Goal: Task Accomplishment & Management: Manage account settings

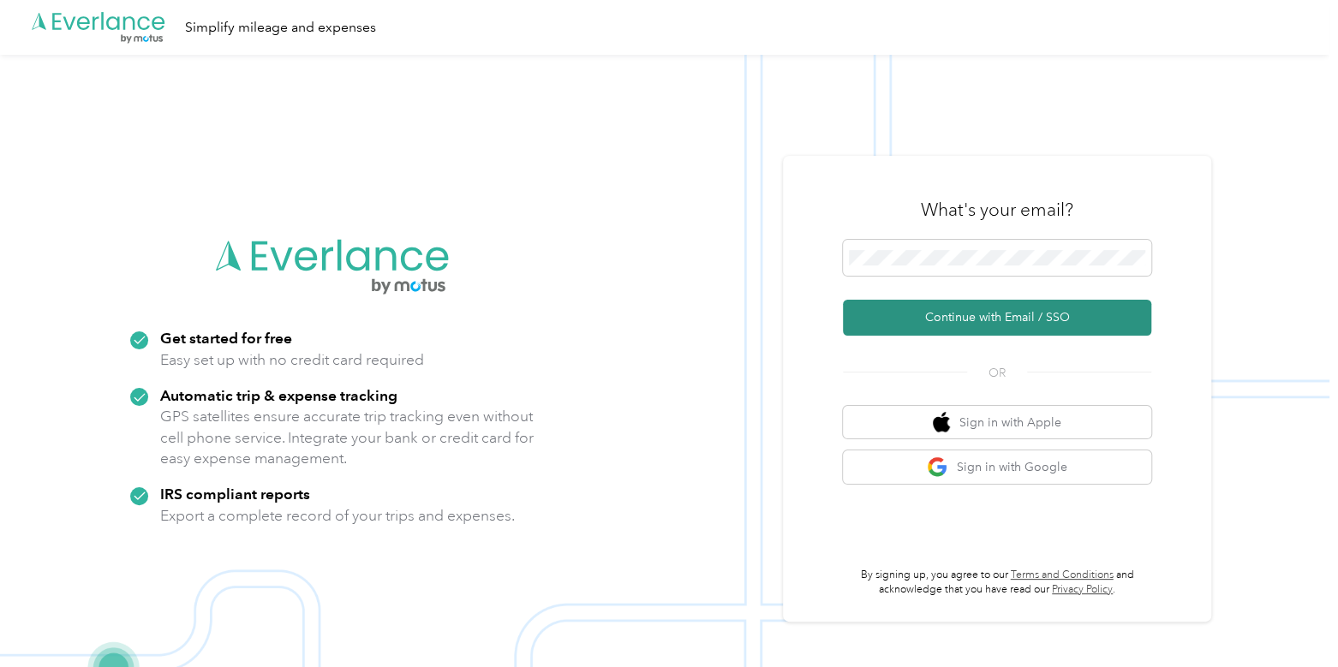
click at [951, 326] on button "Continue with Email / SSO" at bounding box center [997, 318] width 308 height 36
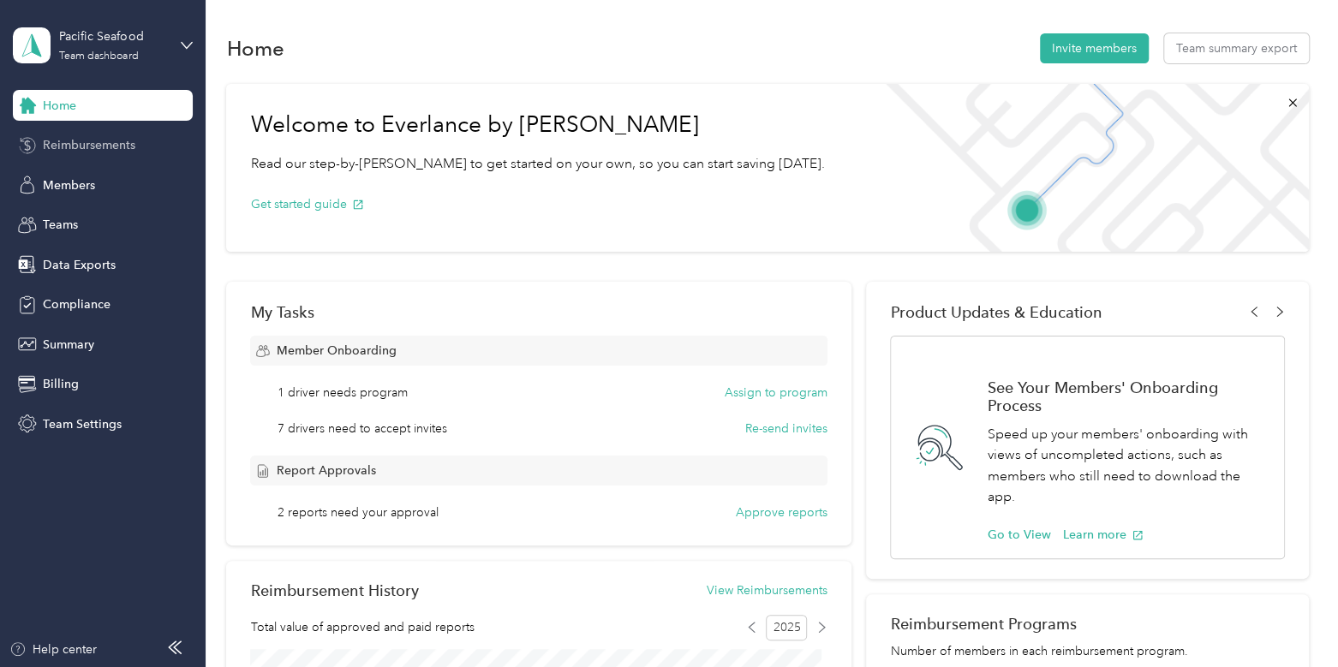
click at [82, 151] on span "Reimbursements" at bounding box center [89, 145] width 92 height 18
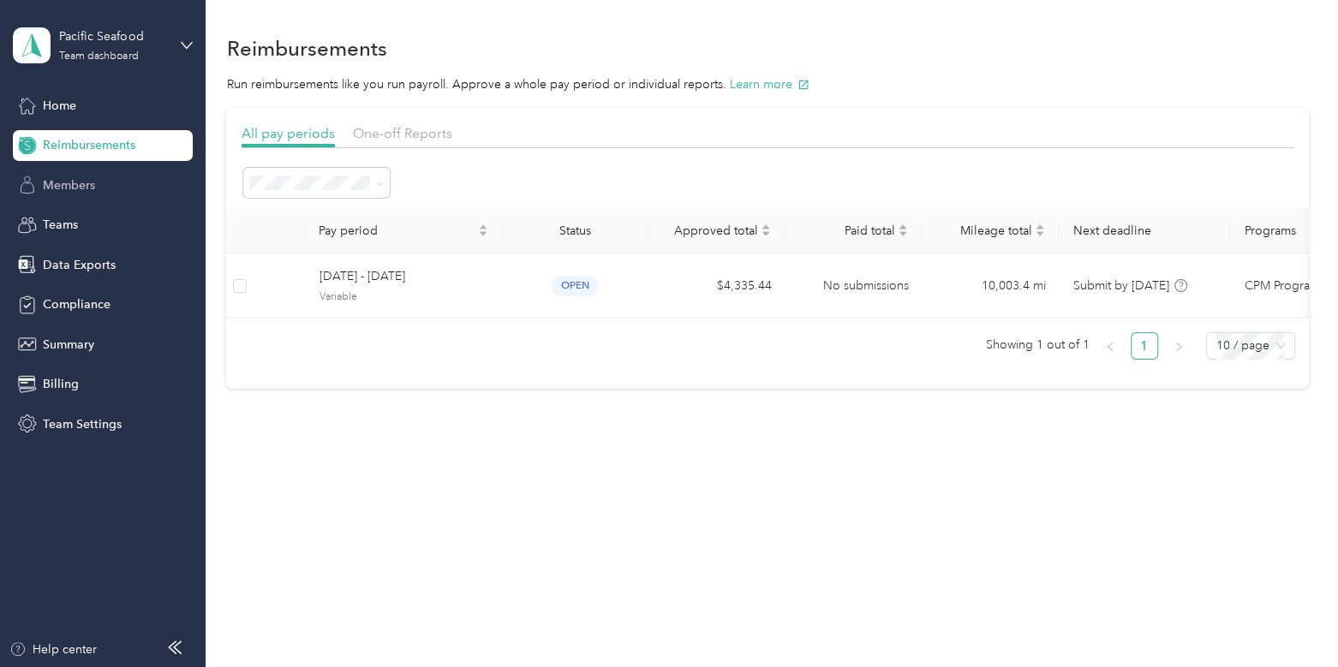
click at [82, 181] on span "Members" at bounding box center [69, 185] width 52 height 18
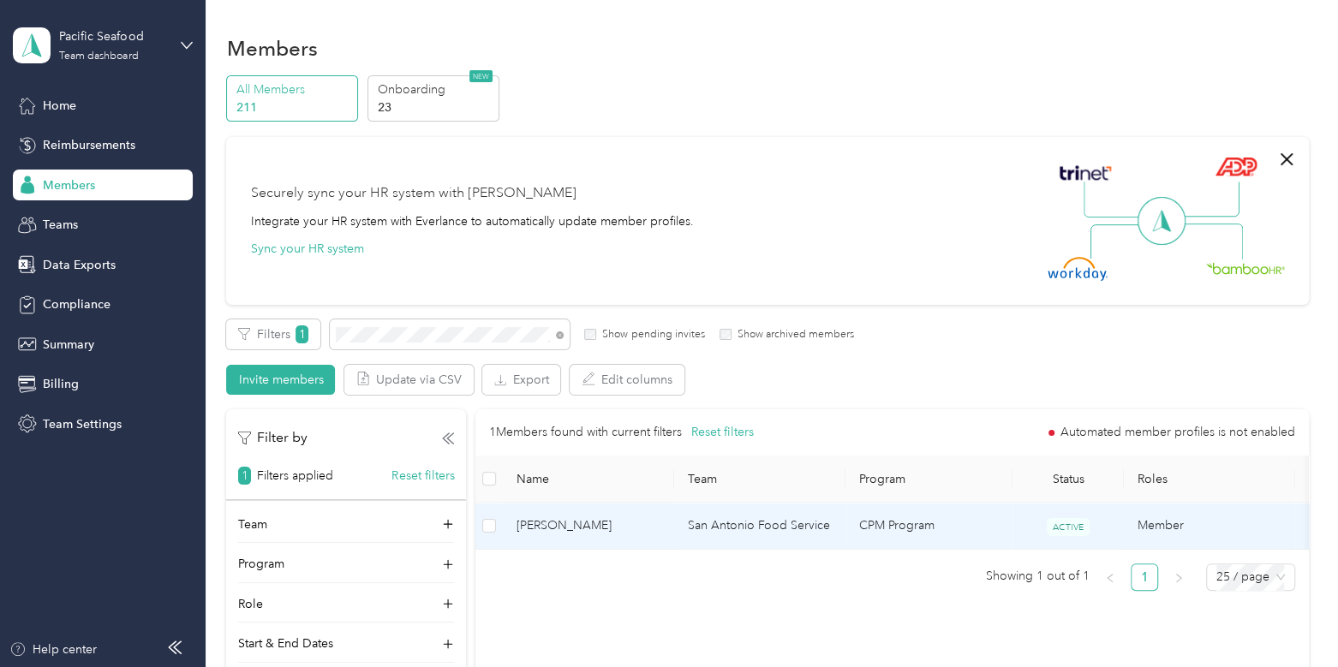
click at [593, 527] on span "[PERSON_NAME]" at bounding box center [588, 525] width 144 height 19
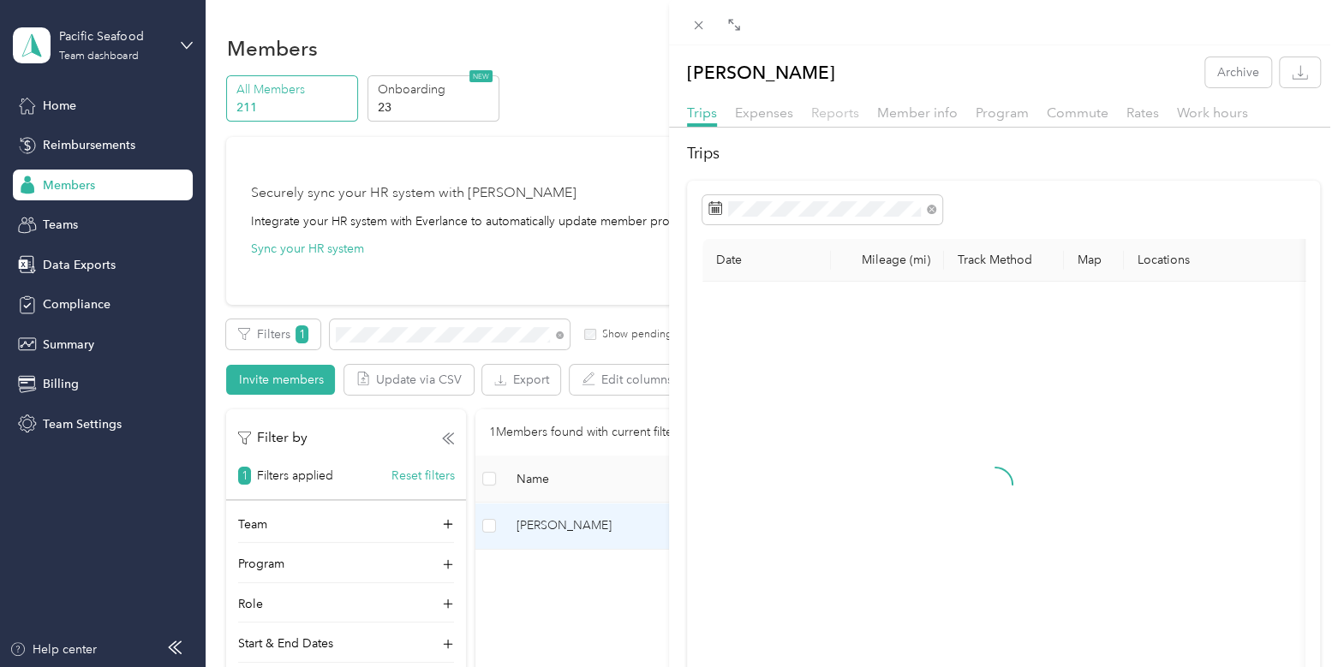
click at [848, 108] on span "Reports" at bounding box center [835, 112] width 48 height 16
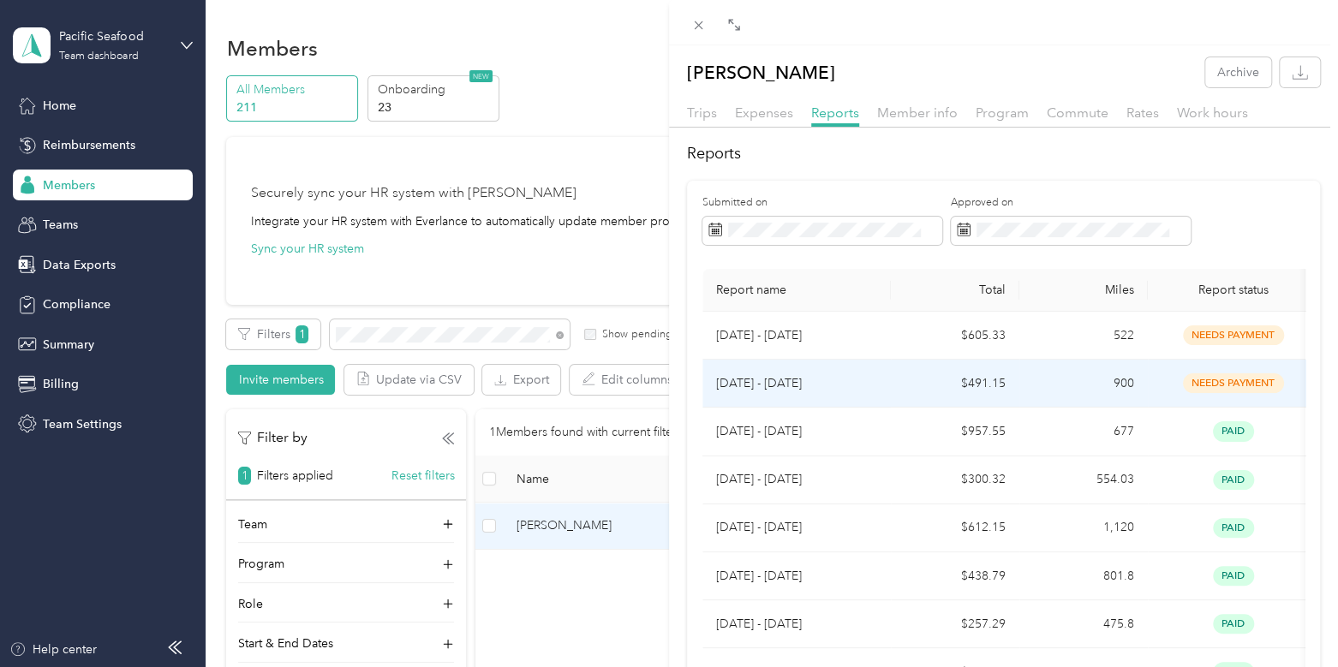
click at [862, 387] on p "[DATE] - [DATE]" at bounding box center [796, 383] width 161 height 19
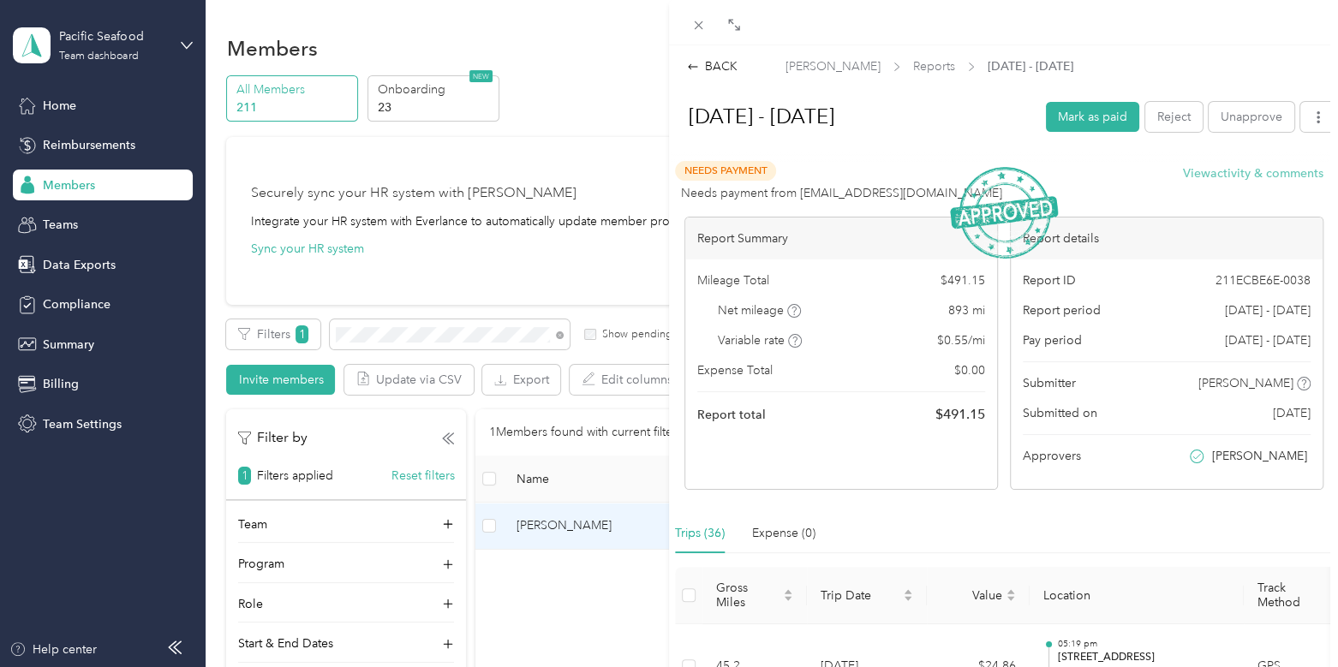
click at [1233, 180] on button "View activity & comments" at bounding box center [1253, 173] width 140 height 18
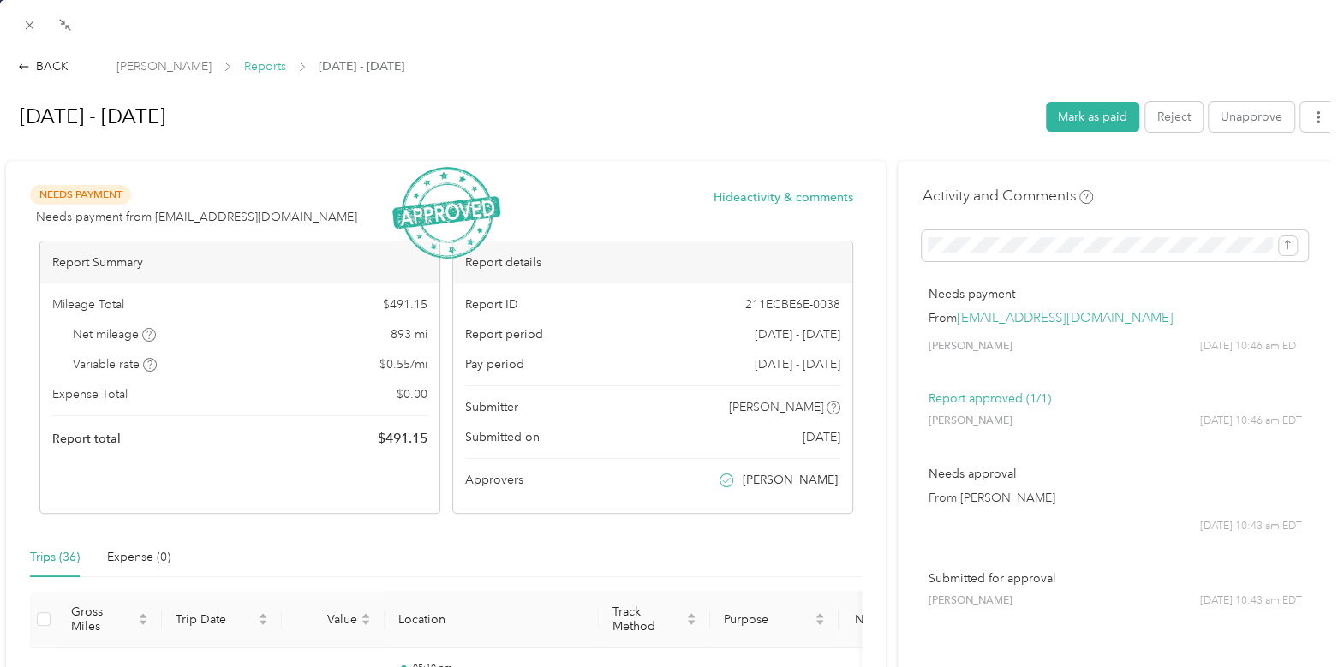
click at [274, 67] on span "Reports" at bounding box center [265, 66] width 42 height 18
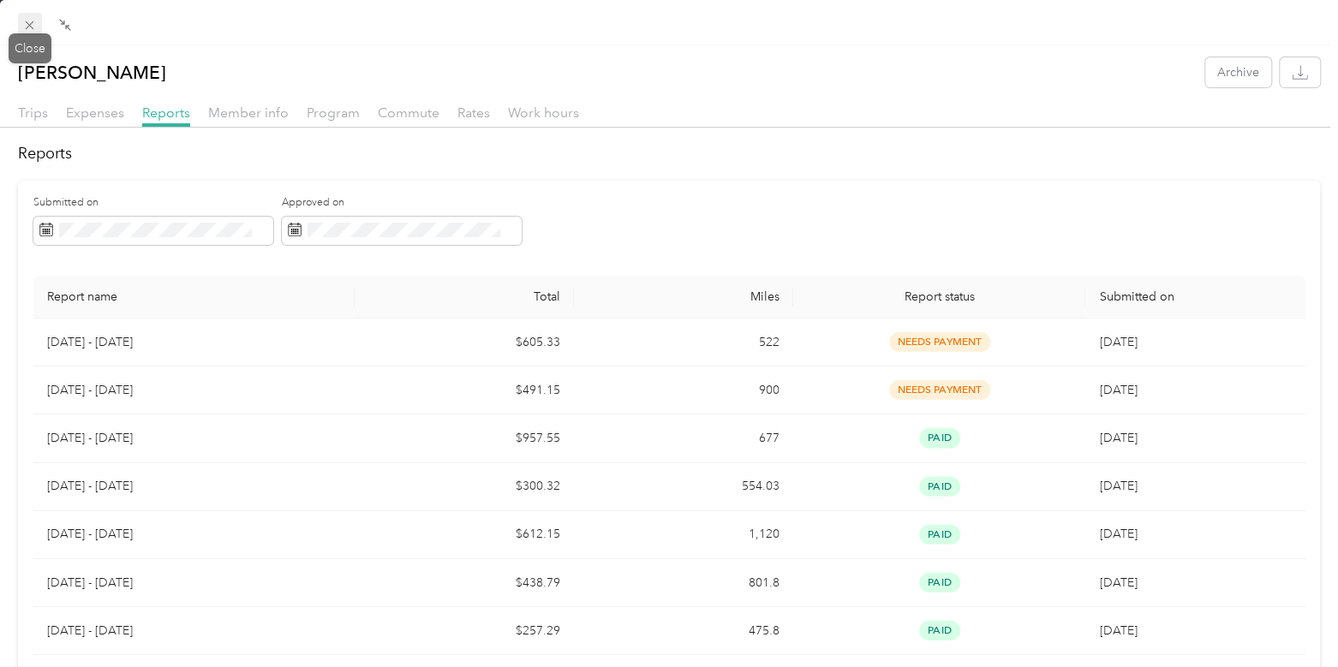
click at [22, 25] on icon at bounding box center [29, 25] width 15 height 15
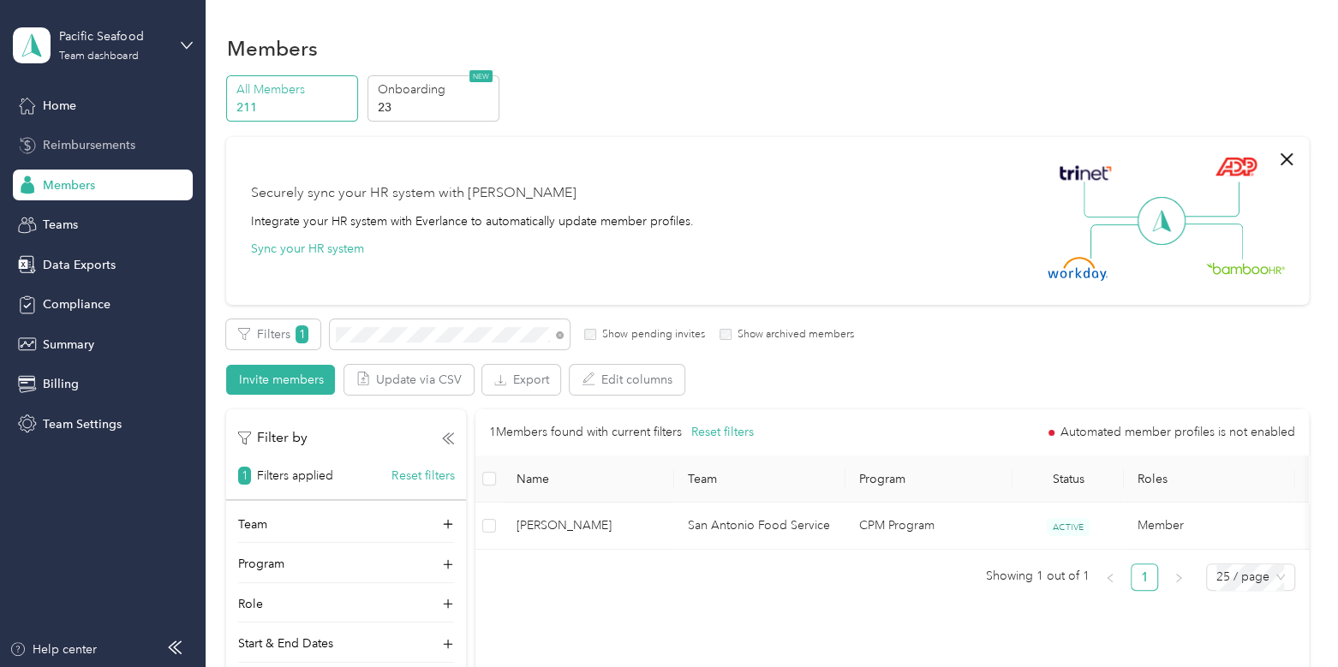
click at [92, 143] on span "Reimbursements" at bounding box center [89, 145] width 92 height 18
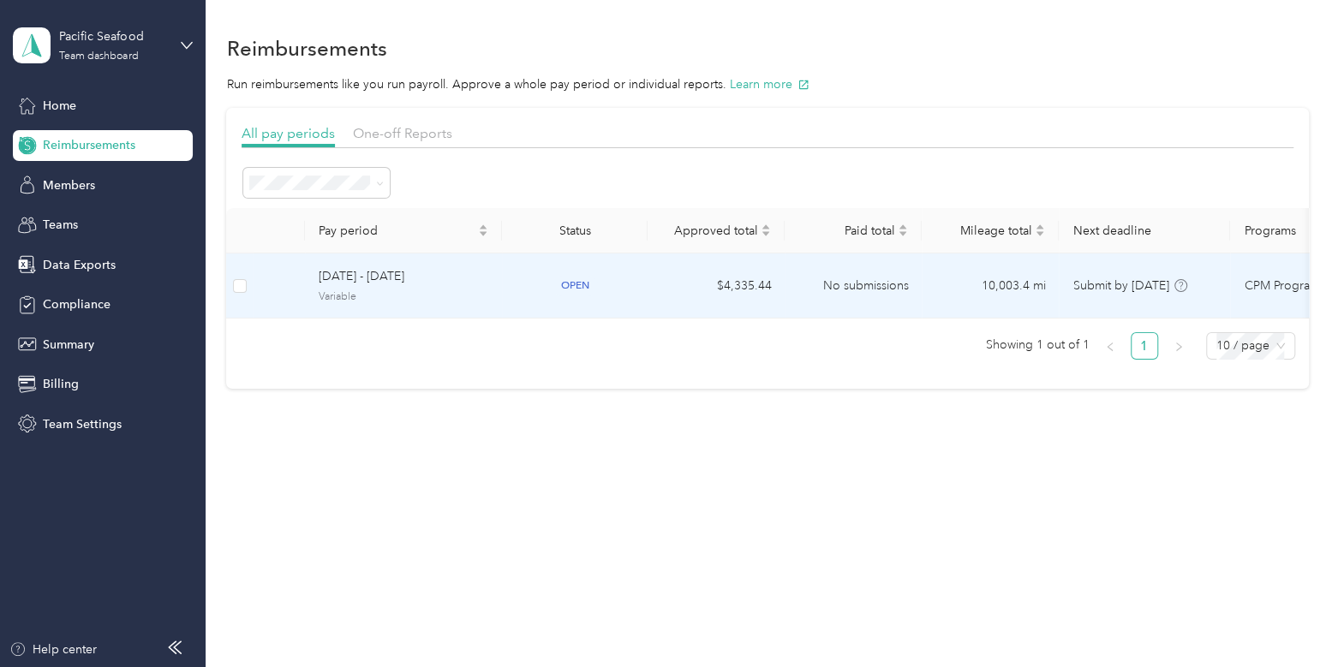
click at [489, 288] on td "[DATE] - [DATE] Variable" at bounding box center [403, 285] width 197 height 65
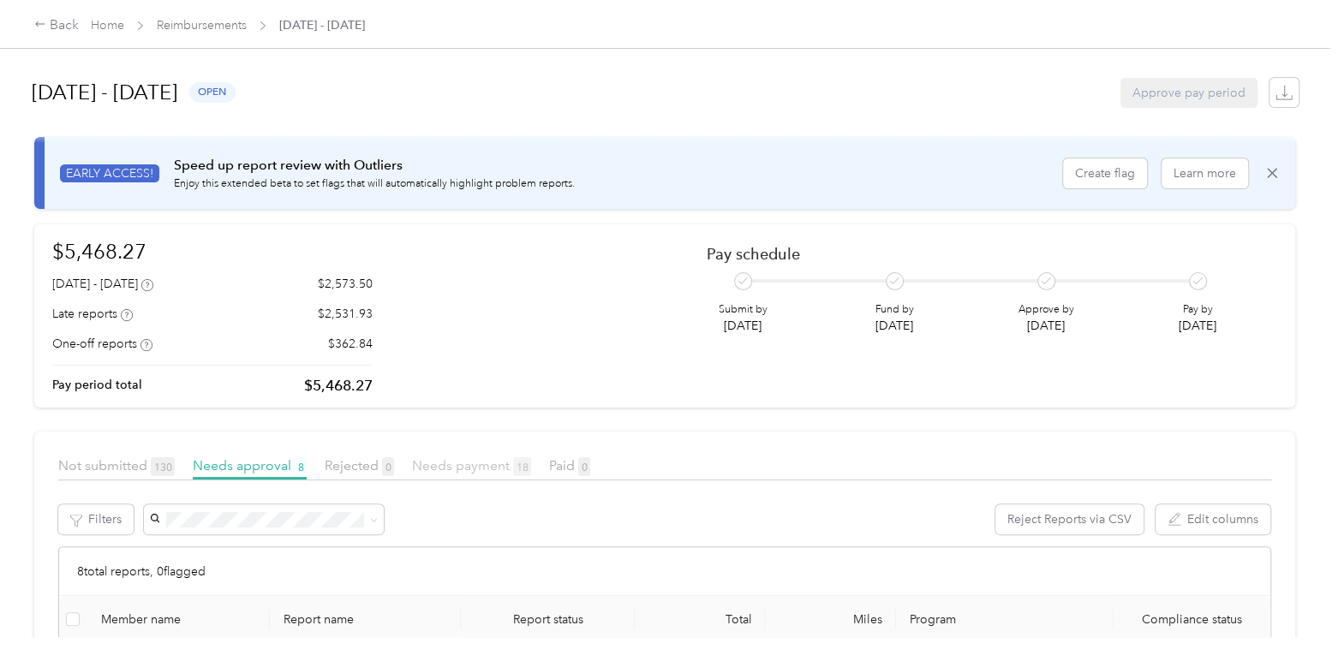
click at [426, 465] on span "Needs payment 18" at bounding box center [471, 465] width 119 height 16
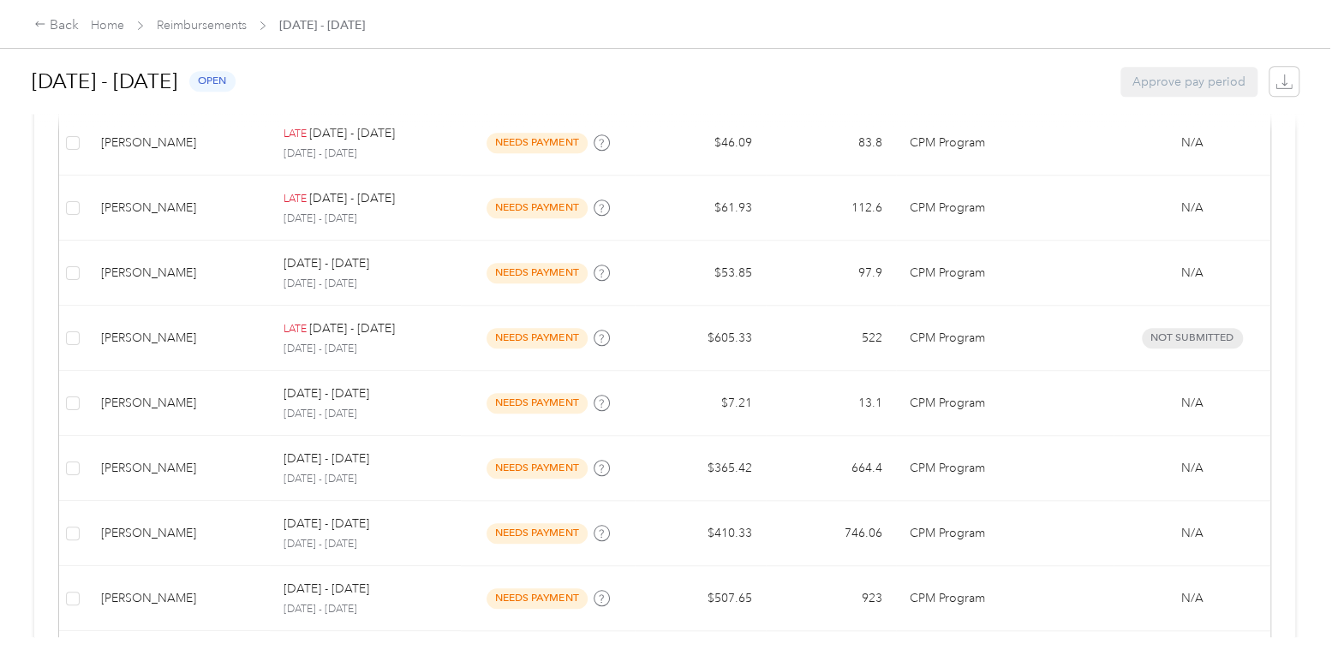
scroll to position [856, 0]
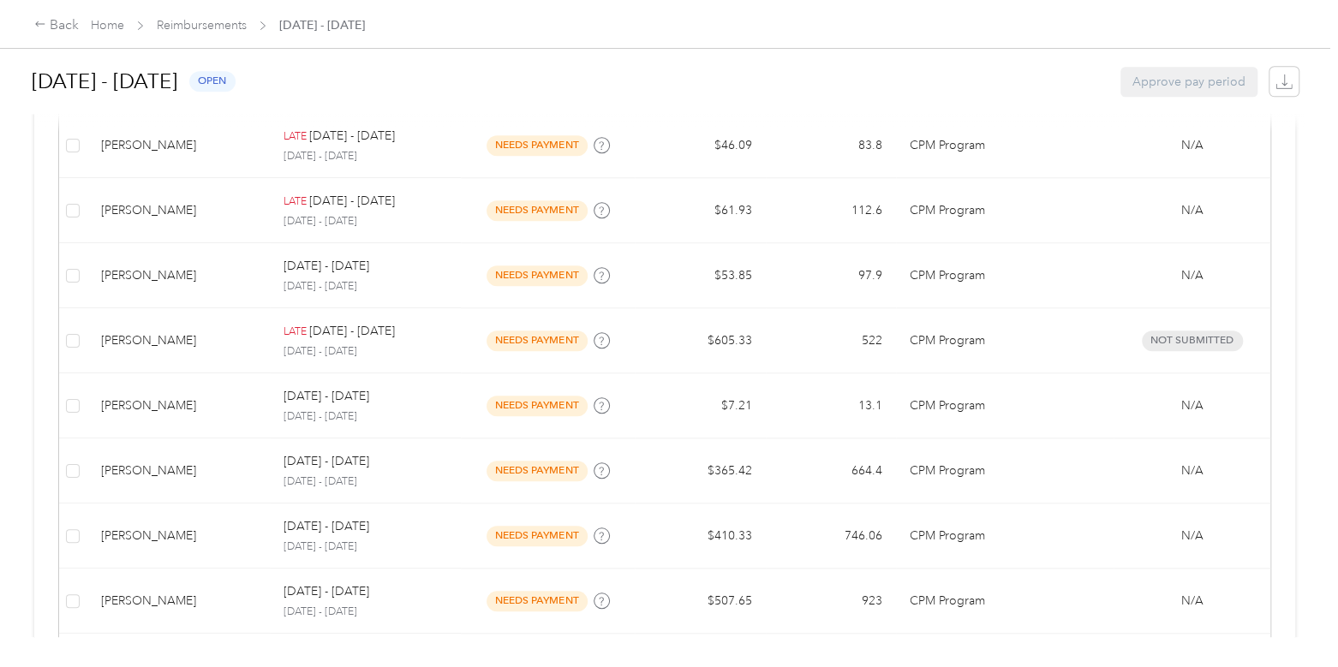
click at [98, 84] on h1 "[DATE] - [DATE]" at bounding box center [105, 81] width 146 height 41
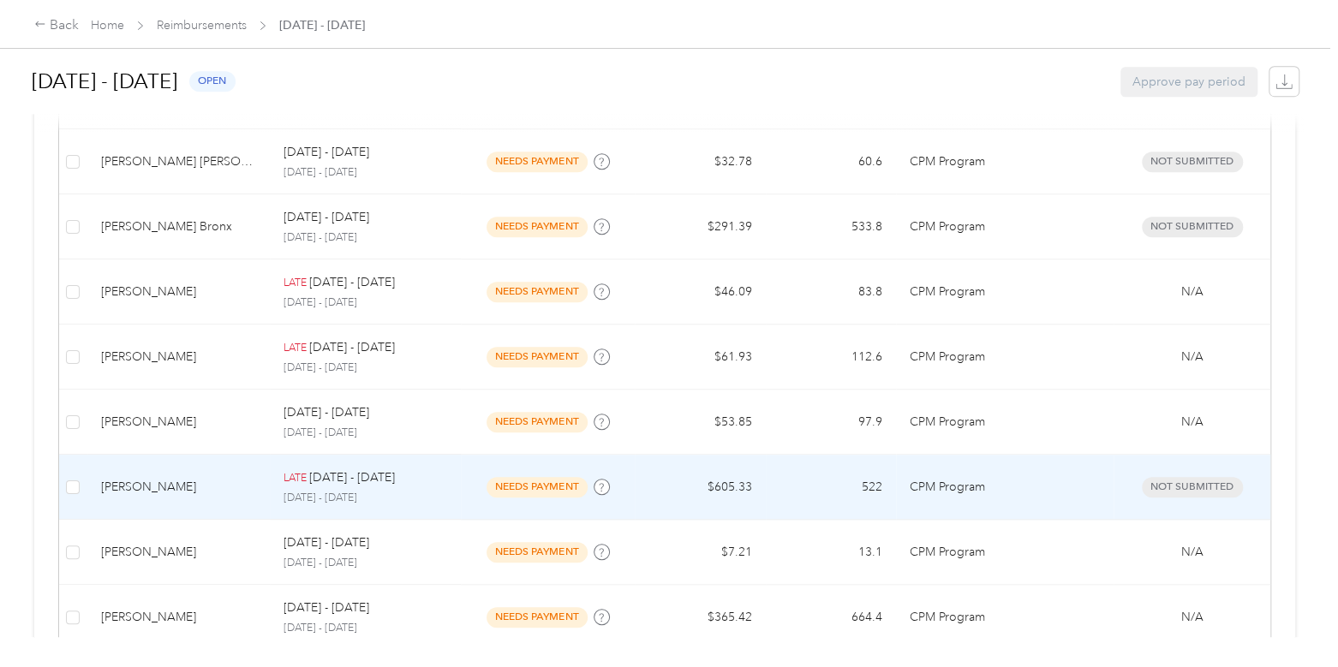
scroll to position [711, 0]
